Goal: Check status: Check status

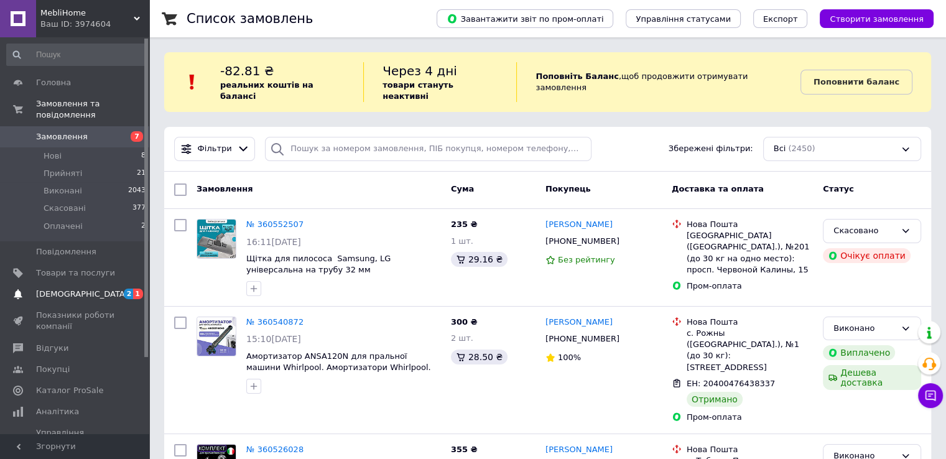
click at [81, 288] on span "[DEMOGRAPHIC_DATA]" at bounding box center [75, 293] width 79 height 11
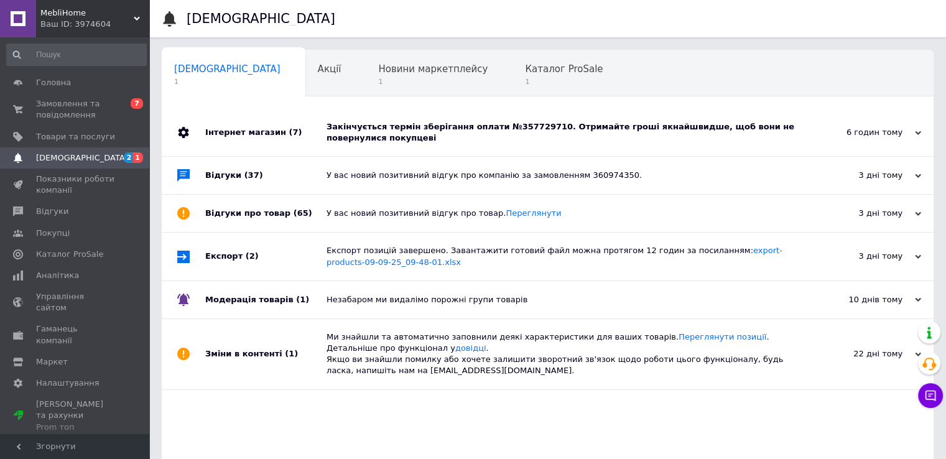
click at [499, 126] on div "Закінчується термін зберігання оплати №357729710. Отримайте гроші якнайшвидше, …" at bounding box center [561, 132] width 470 height 22
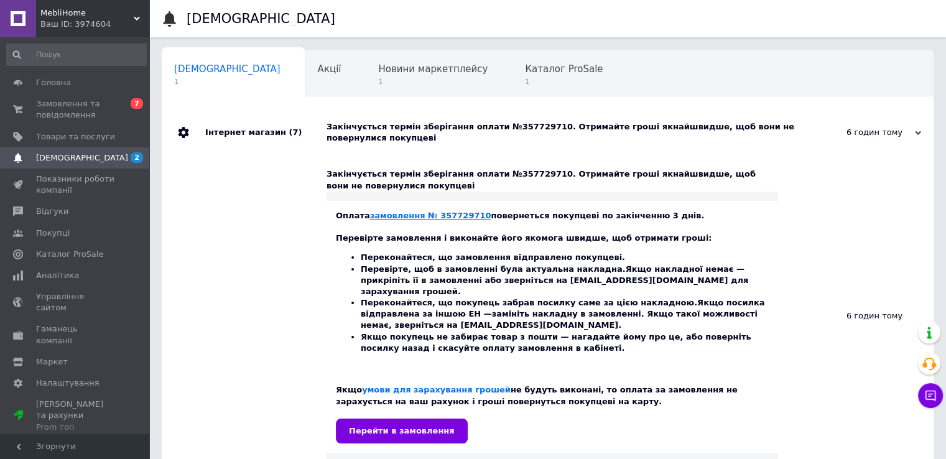
click at [405, 214] on link "замовлення № 357729710" at bounding box center [430, 215] width 121 height 9
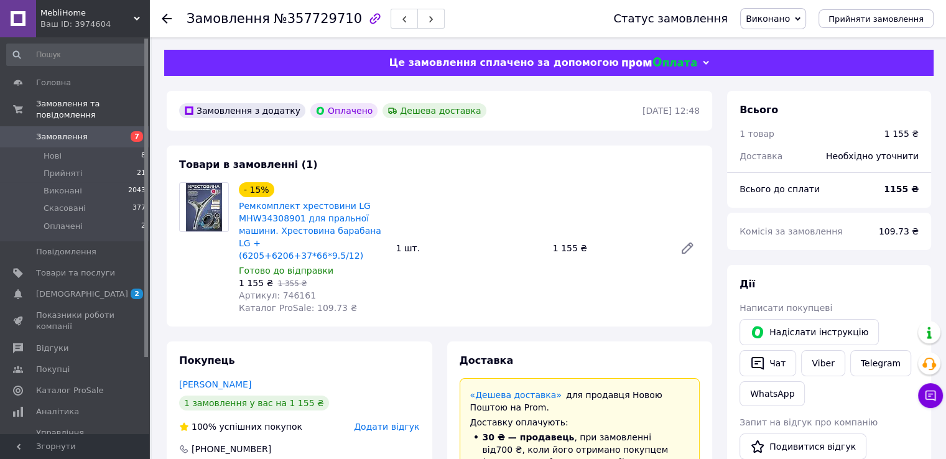
click at [165, 16] on use at bounding box center [167, 19] width 10 height 10
